Goal: Information Seeking & Learning: Understand process/instructions

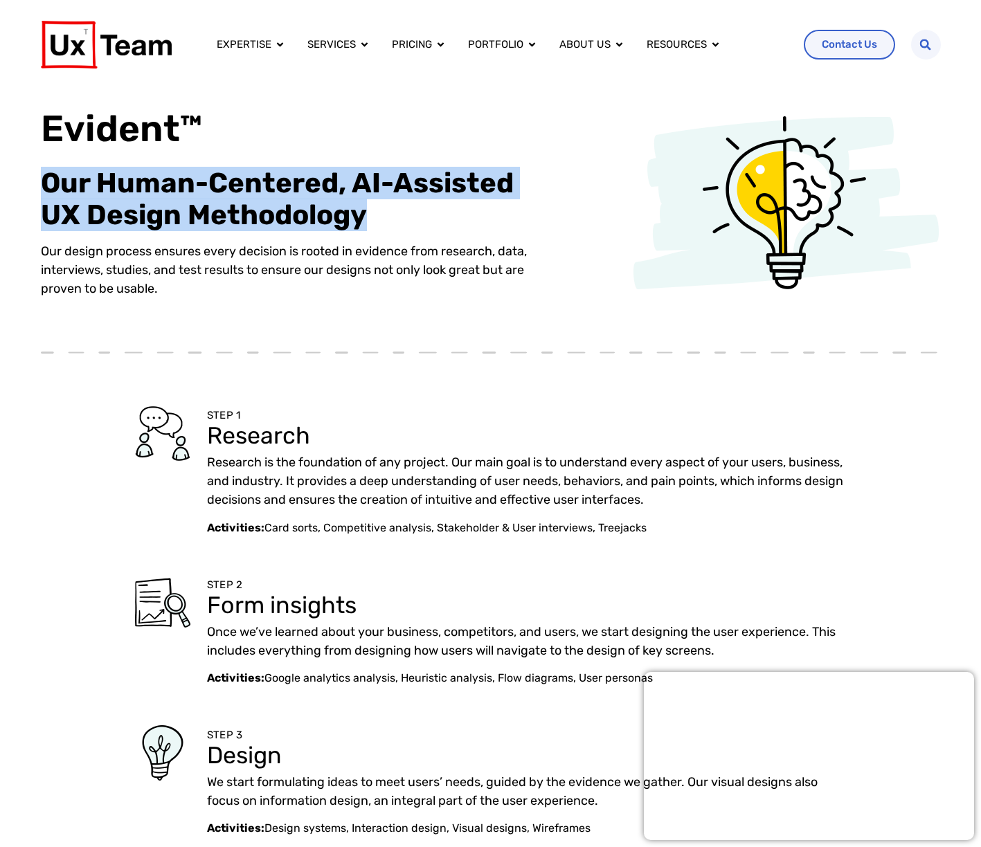
drag, startPoint x: 42, startPoint y: 187, endPoint x: 365, endPoint y: 212, distance: 323.5
click at [365, 212] on h2 "Our Human-Centered, AI-Assisted UX Design Methodology" at bounding box center [297, 199] width 513 height 64
copy h2 "Our Human-Centered, AI-Assisted UX Design Methodology"
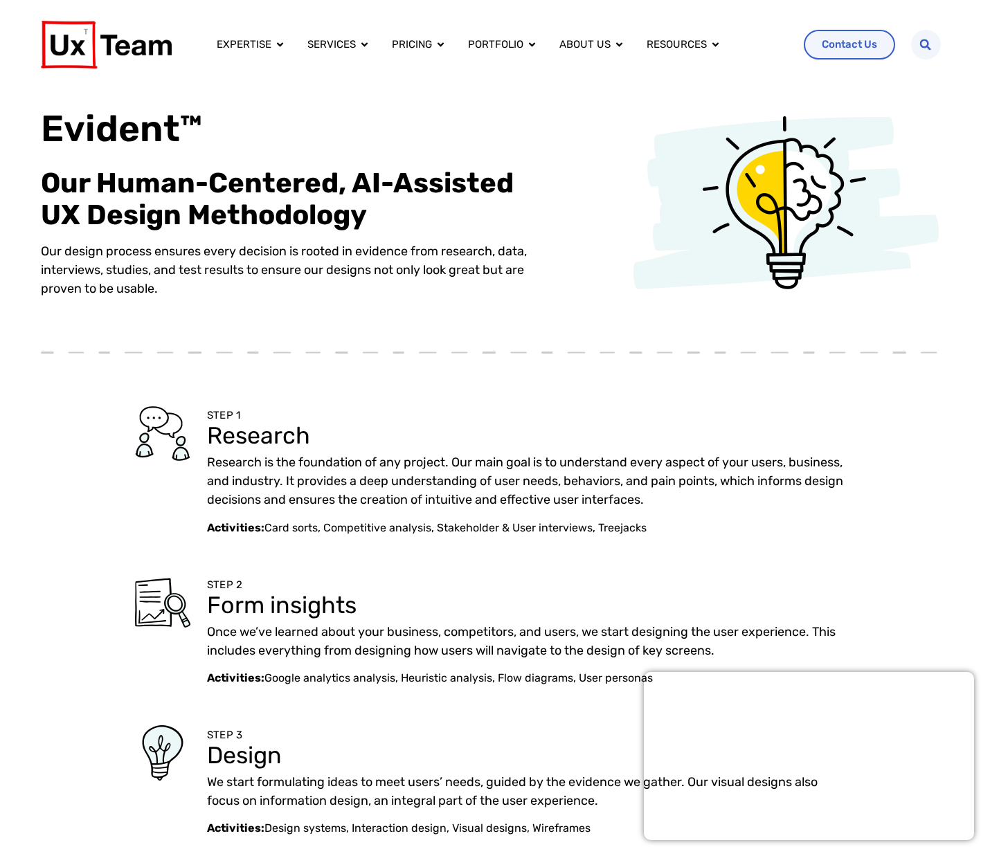
click at [176, 244] on p "Our design process ensures every decision is rooted in evidence from research, …" at bounding box center [297, 270] width 513 height 56
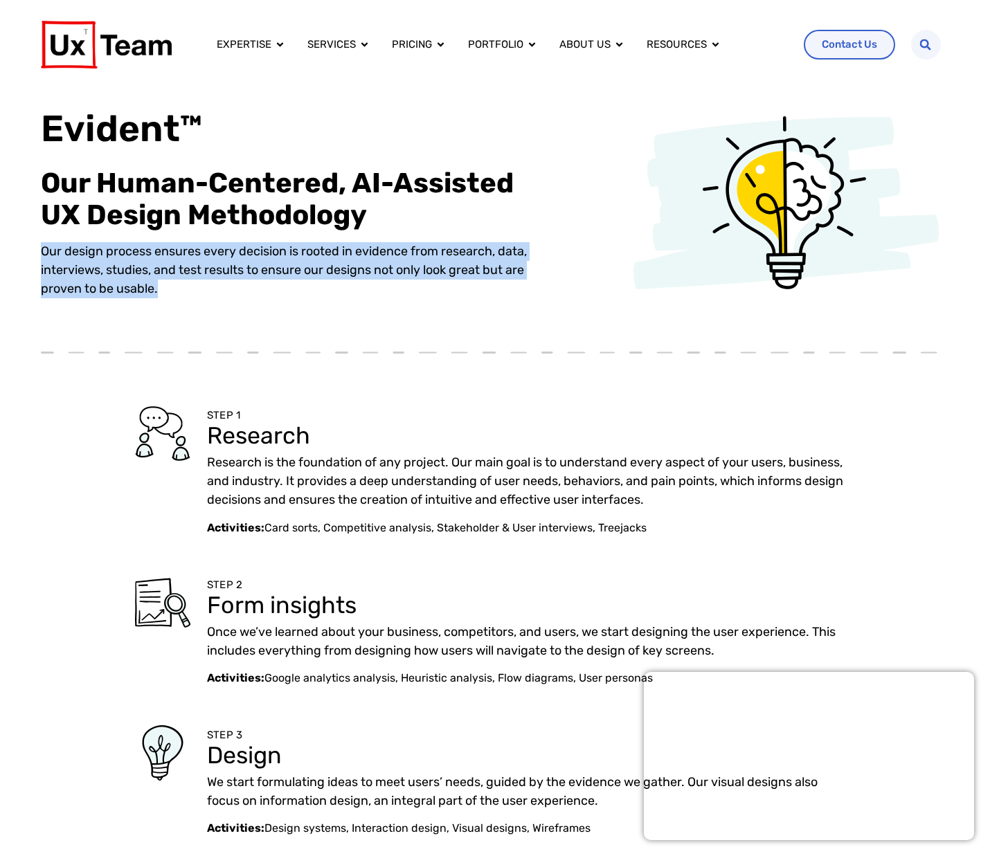
drag, startPoint x: 39, startPoint y: 251, endPoint x: 156, endPoint y: 296, distance: 125.3
click at [156, 296] on div "Evident™ Our Human-Centered, AI-Assisted UX Design Methodology Our design proce…" at bounding box center [490, 215] width 981 height 253
copy p "Our design process ensures every decision is rooted in evidence from research, …"
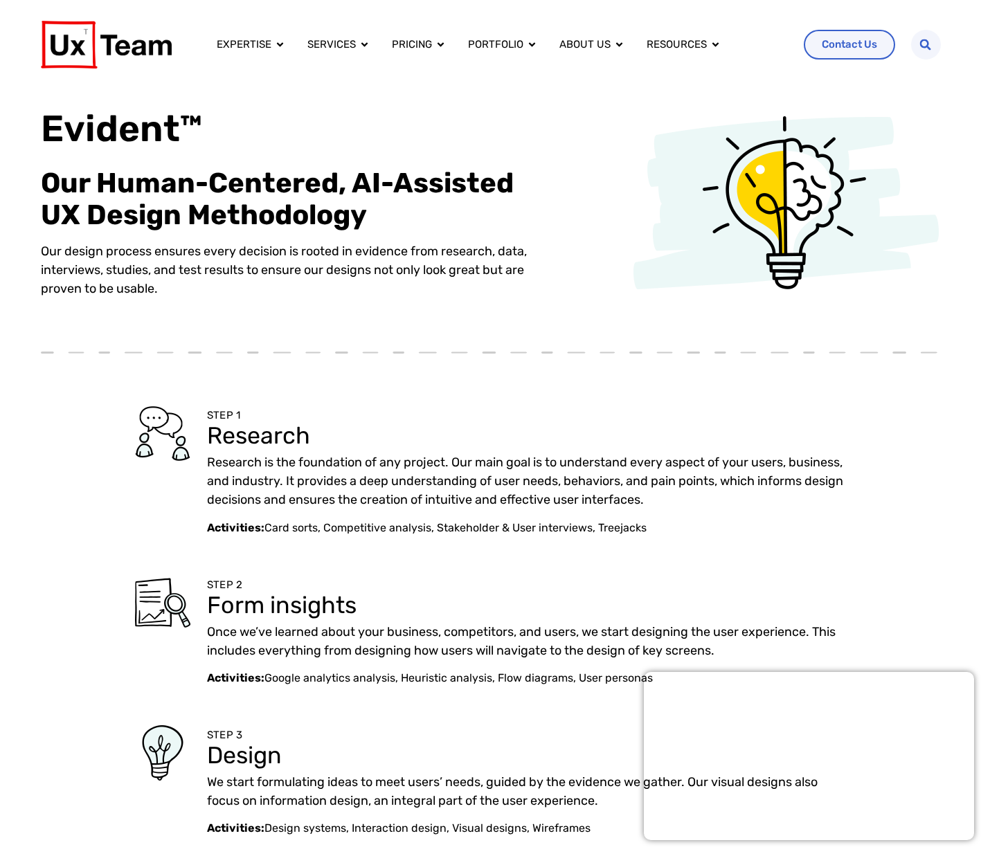
click at [523, 511] on div "Research is the foundation of any project. Our main goal is to understand every…" at bounding box center [526, 486] width 639 height 66
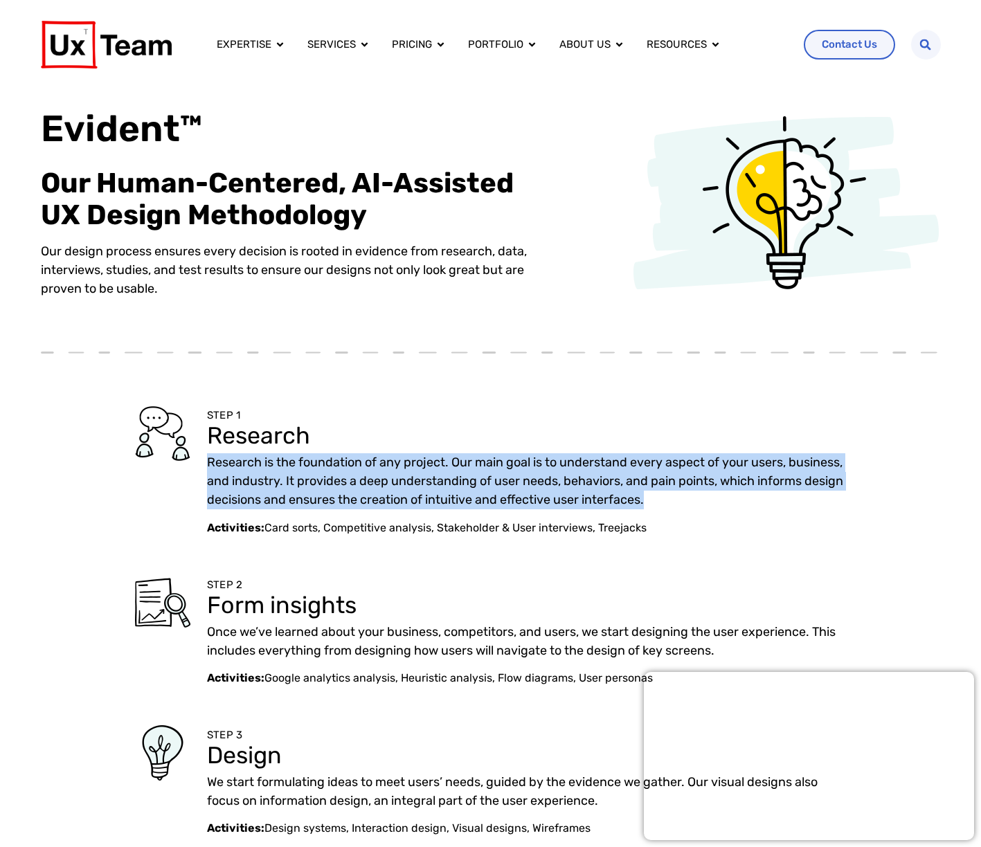
drag, startPoint x: 707, startPoint y: 500, endPoint x: 203, endPoint y: 463, distance: 505.9
click at [203, 463] on div "STEP 1 Research Research is the foundation of any project. Our main goal is to …" at bounding box center [491, 471] width 900 height 130
copy p "Research is the foundation of any project. Our main goal is to understand every…"
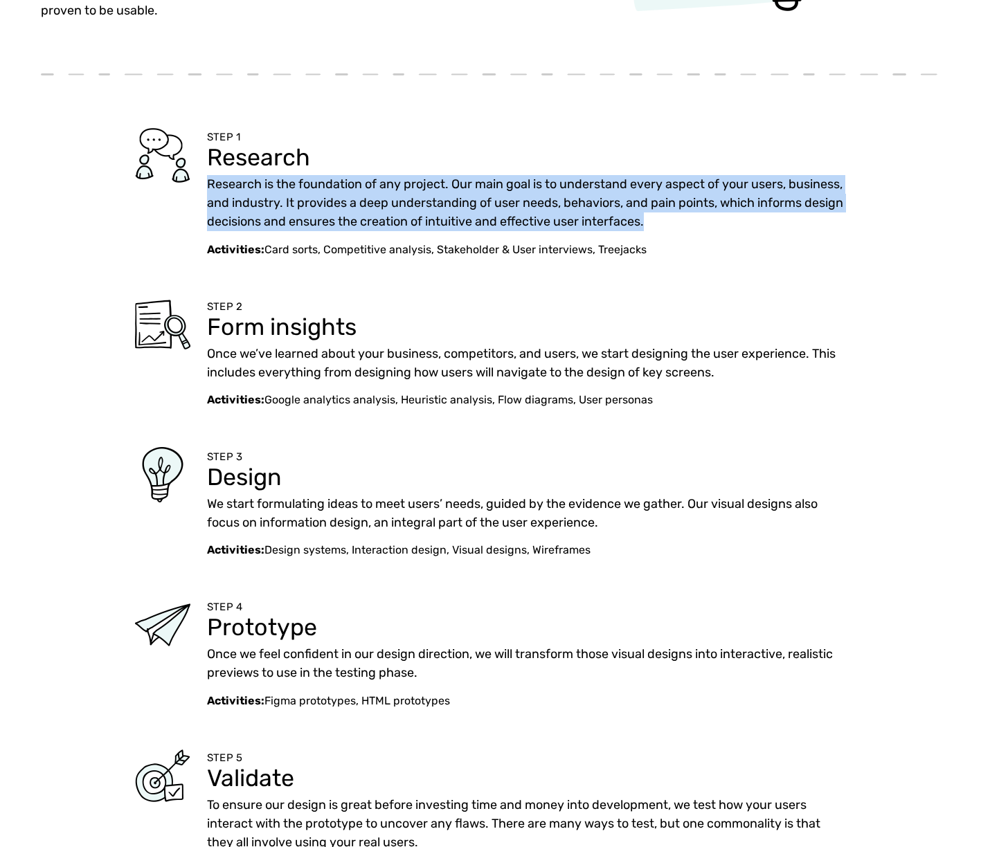
scroll to position [277, 0]
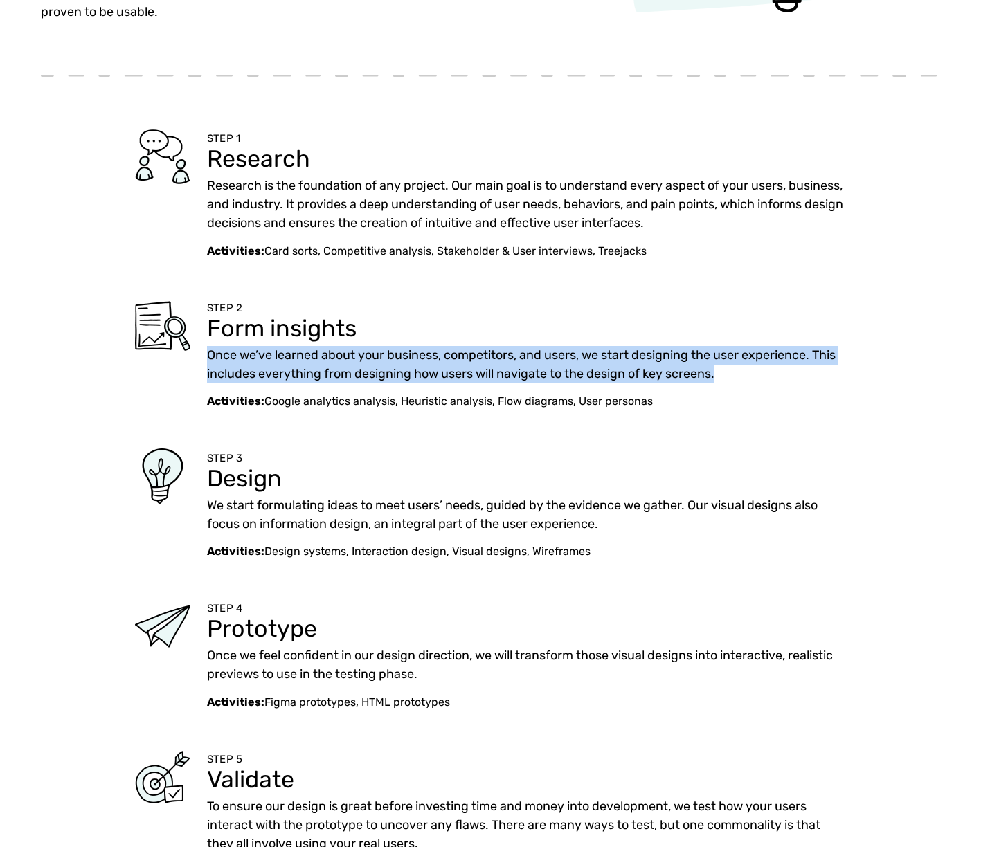
drag, startPoint x: 734, startPoint y: 373, endPoint x: 858, endPoint y: 390, distance: 125.0
click at [206, 357] on div "STEP 2 Form insights Once we’ve learned about your business, competitors, and u…" at bounding box center [491, 353] width 900 height 111
copy p "Once we’ve learned about your business, competitors, and users, we start design…"
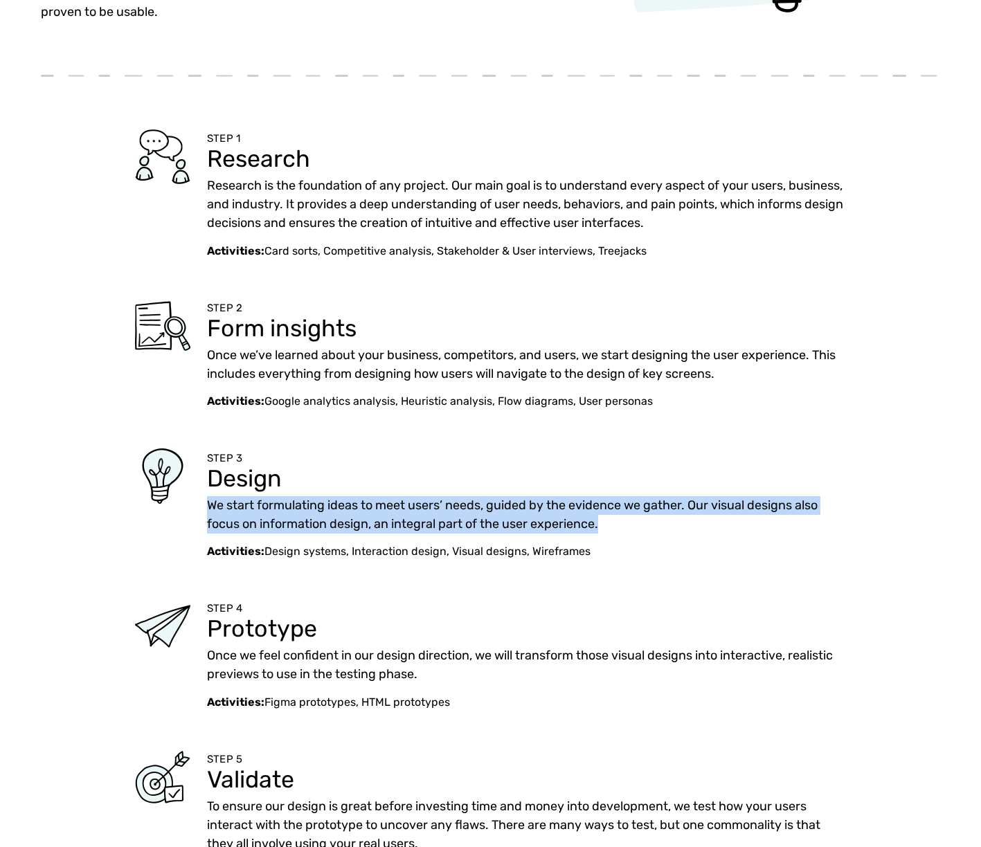
drag, startPoint x: 553, startPoint y: 523, endPoint x: 200, endPoint y: 509, distance: 353.3
click at [200, 509] on div "STEP 3 Design We start formulating ideas to meet users’ needs, guided by the ev…" at bounding box center [491, 503] width 900 height 111
copy p "We start formulating ideas to meet users’ needs, guided by the evidence we gath…"
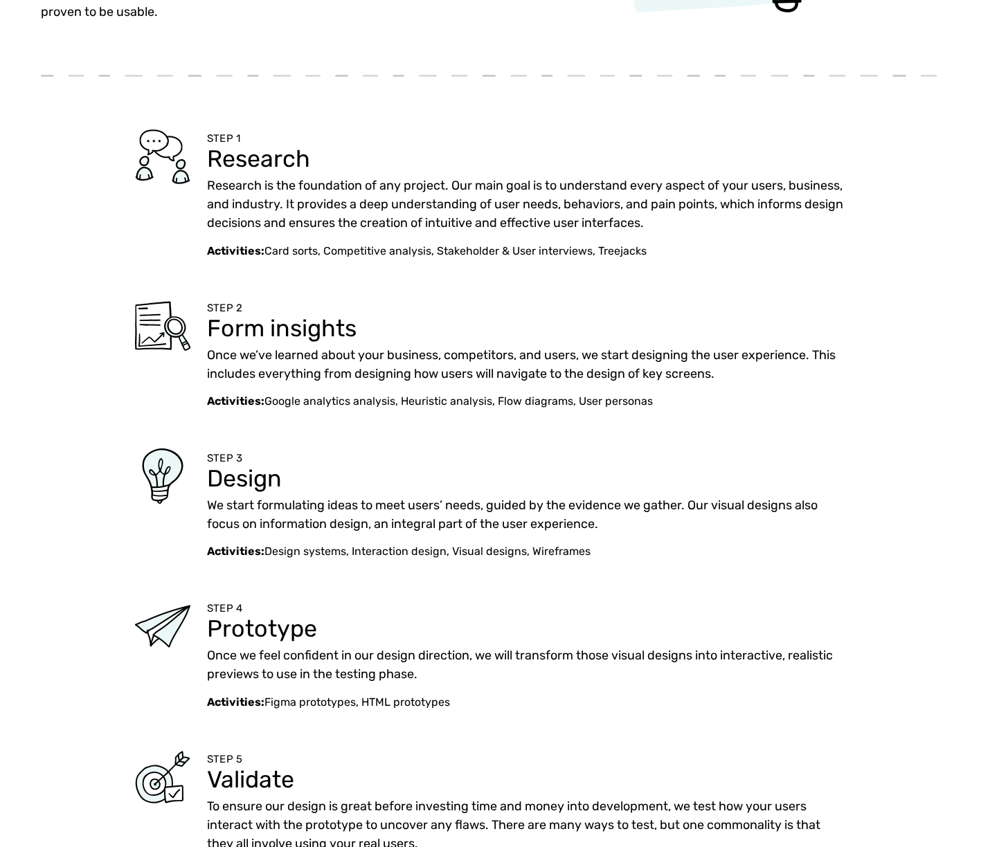
click at [267, 158] on h3 "Research" at bounding box center [526, 159] width 639 height 24
click at [343, 527] on p "We start formulating ideas to meet users’ needs, guided by the evidence we gath…" at bounding box center [526, 514] width 639 height 37
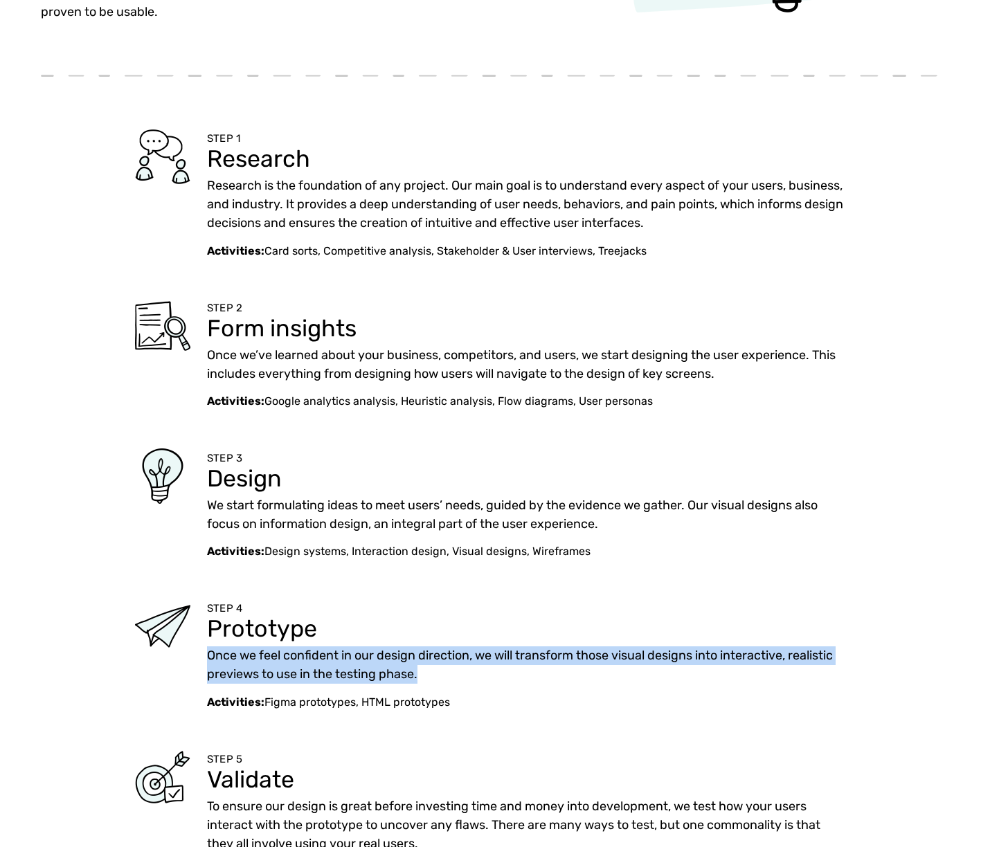
drag, startPoint x: 439, startPoint y: 671, endPoint x: 203, endPoint y: 655, distance: 235.8
click at [203, 655] on div "STEP 4 Prototype Once we feel confident in our design direction, we will transf…" at bounding box center [491, 654] width 900 height 111
copy p "Once we feel confident in our design direction, we will transform those visual …"
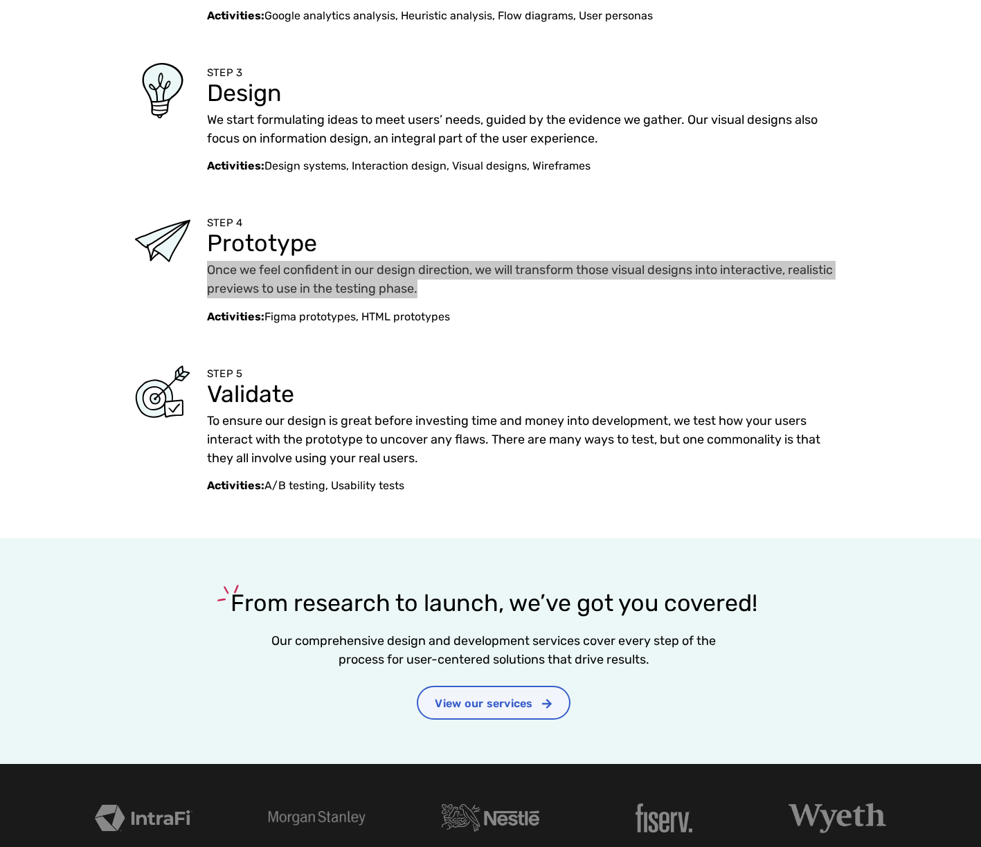
scroll to position [692, 0]
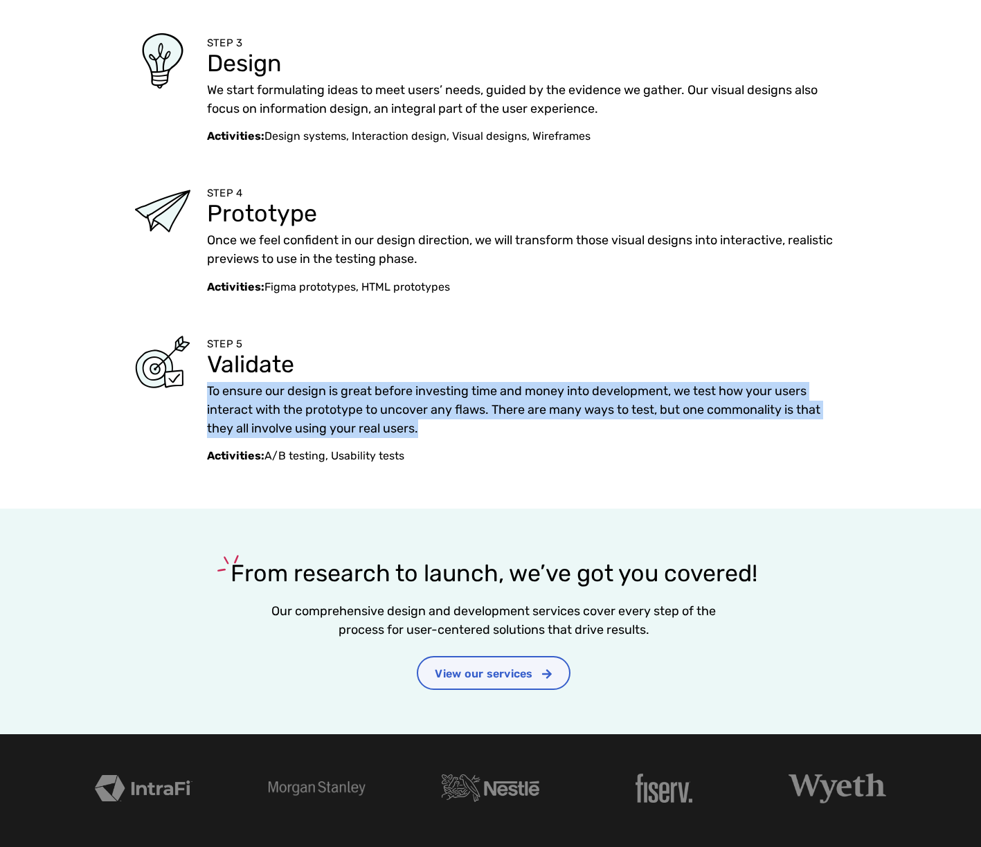
drag, startPoint x: 435, startPoint y: 424, endPoint x: 206, endPoint y: 392, distance: 231.2
click at [206, 392] on div "STEP 5 Validate To ensure our design is great before investing time and money i…" at bounding box center [491, 399] width 900 height 130
copy p "To ensure our design is great before investing time and money into development,…"
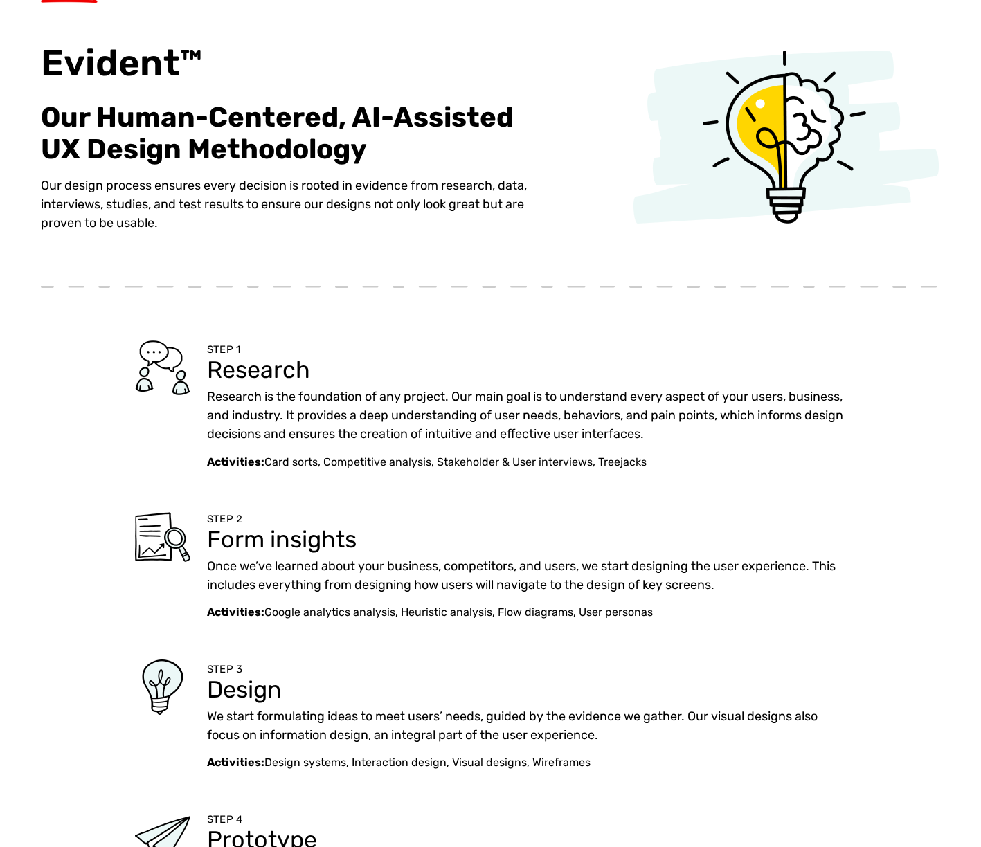
scroll to position [0, 0]
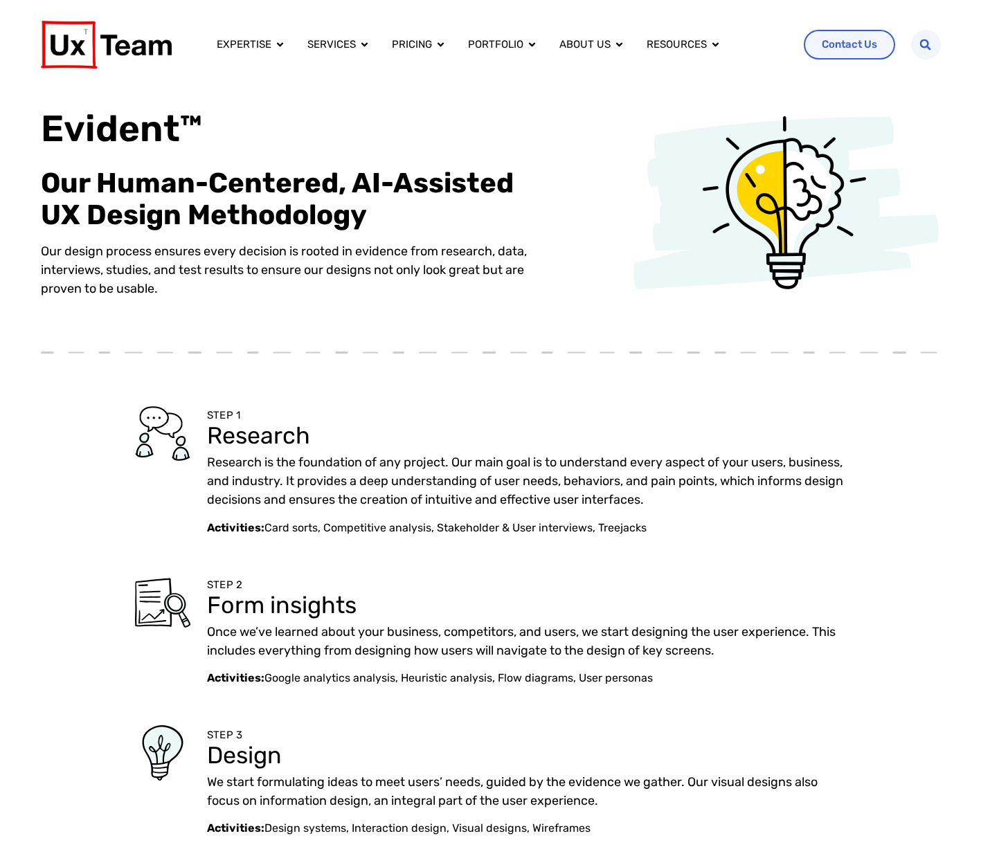
click at [347, 269] on p "Our design process ensures every decision is rooted in evidence from research, …" at bounding box center [297, 270] width 513 height 56
click at [95, 120] on h1 "Evident™" at bounding box center [297, 128] width 513 height 45
click at [91, 120] on h1 "Evident™" at bounding box center [297, 128] width 513 height 45
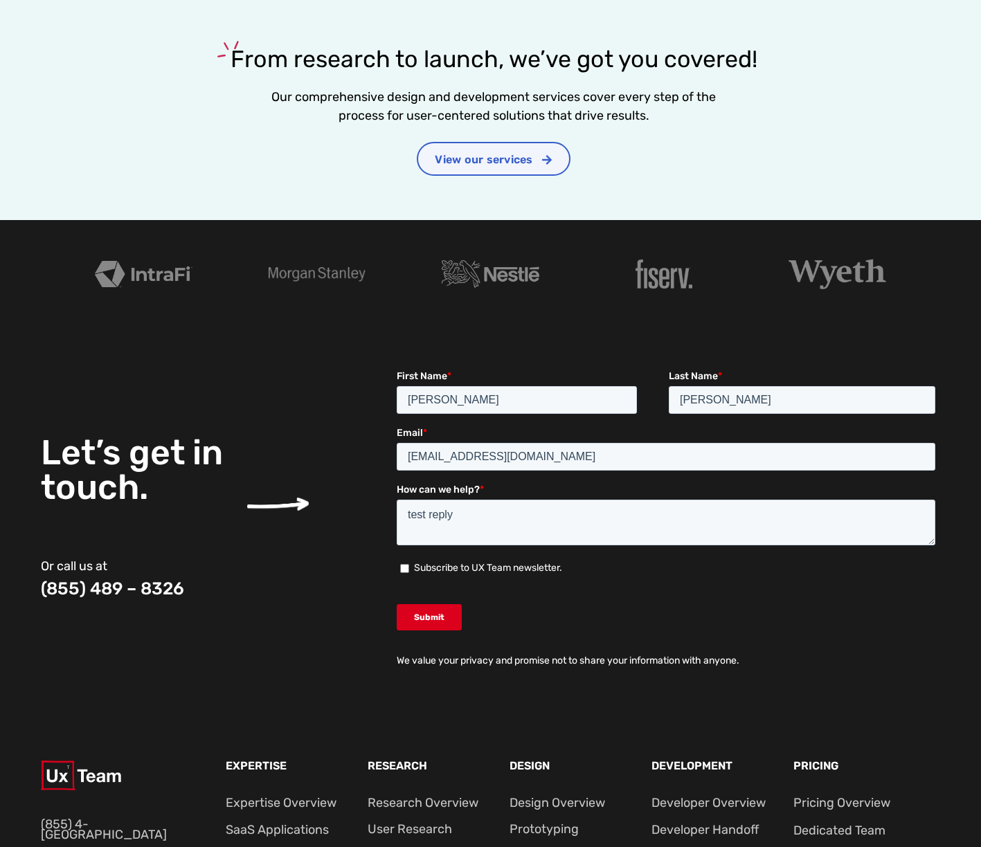
scroll to position [1315, 0]
